Goal: Information Seeking & Learning: Learn about a topic

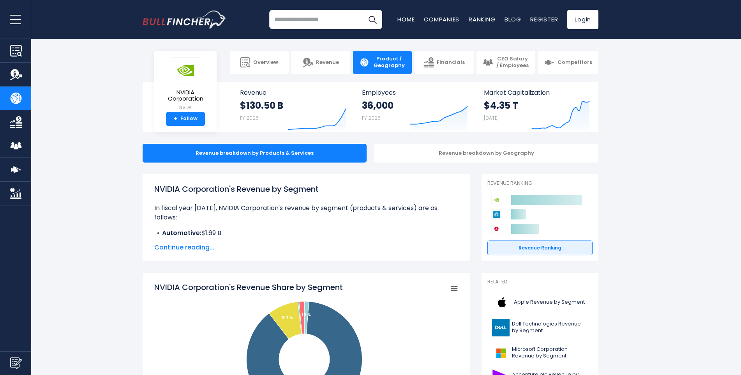
drag, startPoint x: 457, startPoint y: 272, endPoint x: 332, endPoint y: -44, distance: 340.1
click at [296, 18] on input "search" at bounding box center [325, 19] width 113 height 19
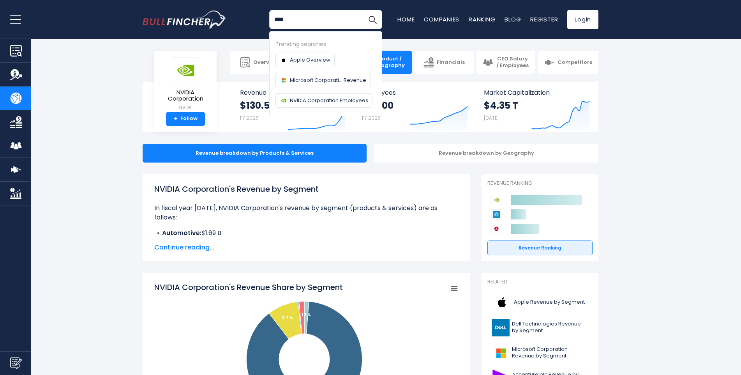
type input "****"
click at [362, 10] on button "Search" at bounding box center [371, 19] width 19 height 19
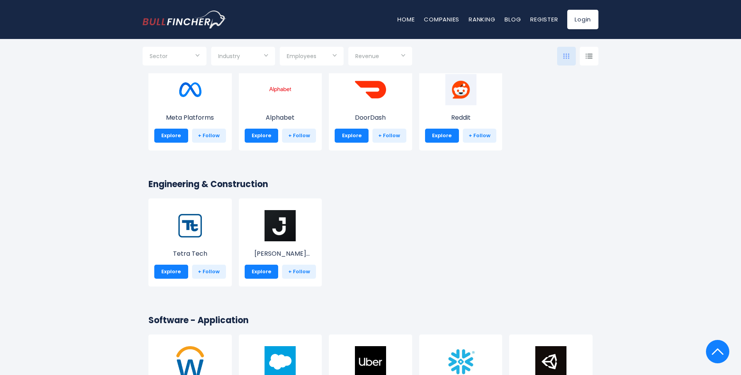
scroll to position [1285, 0]
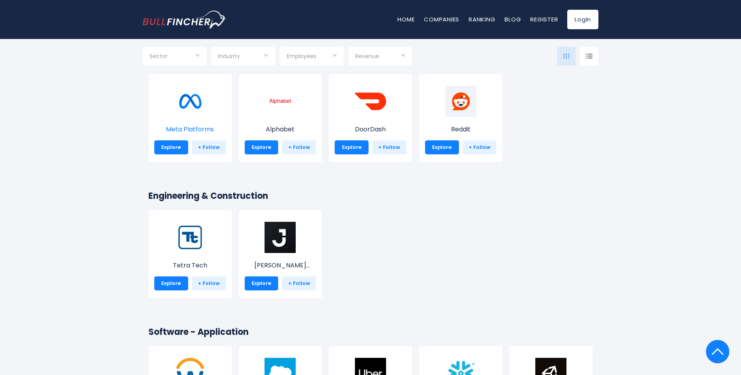
click at [201, 104] on img at bounding box center [189, 101] width 31 height 31
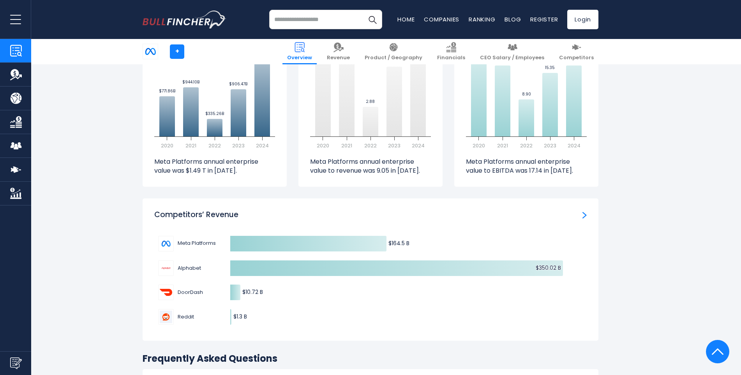
scroll to position [2297, 0]
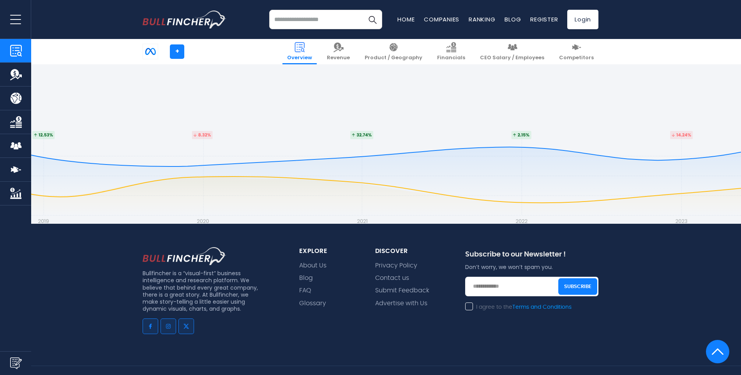
drag, startPoint x: 680, startPoint y: 223, endPoint x: 670, endPoint y: 206, distance: 19.4
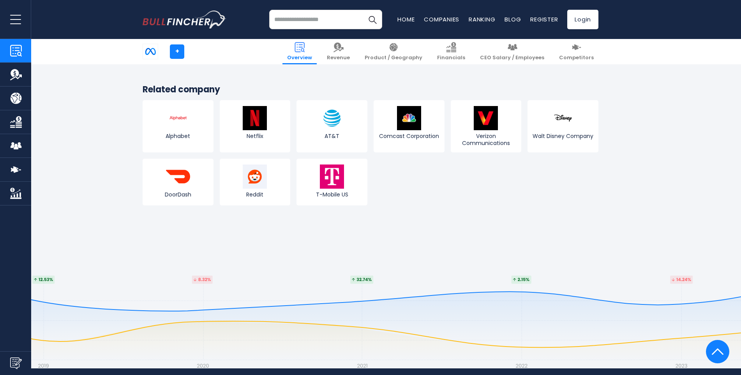
scroll to position [2934, 0]
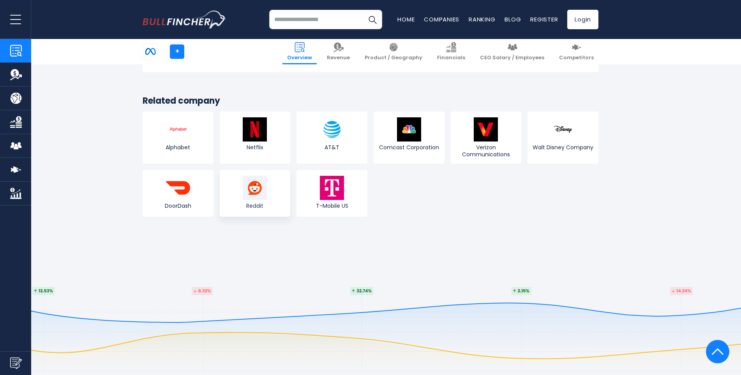
click at [283, 170] on link "Reddit" at bounding box center [255, 193] width 71 height 47
click at [241, 144] on span "Netflix" at bounding box center [255, 147] width 67 height 7
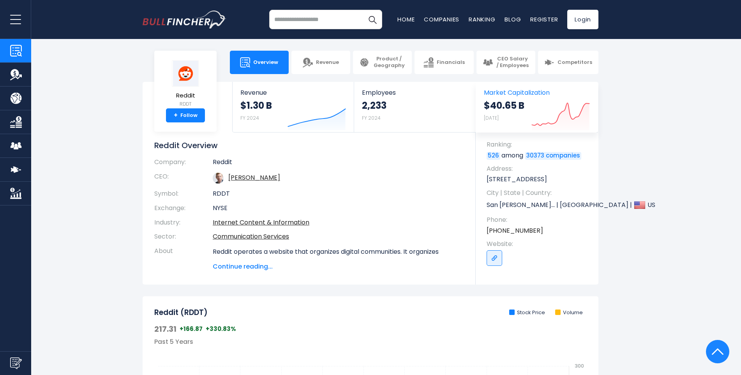
drag, startPoint x: 607, startPoint y: 335, endPoint x: 579, endPoint y: 112, distance: 224.8
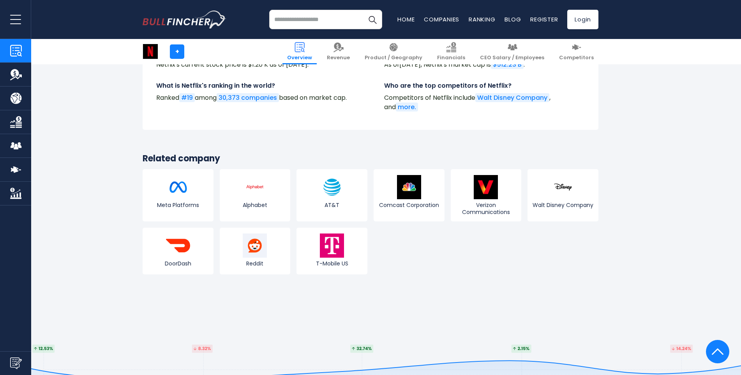
scroll to position [2842, 0]
